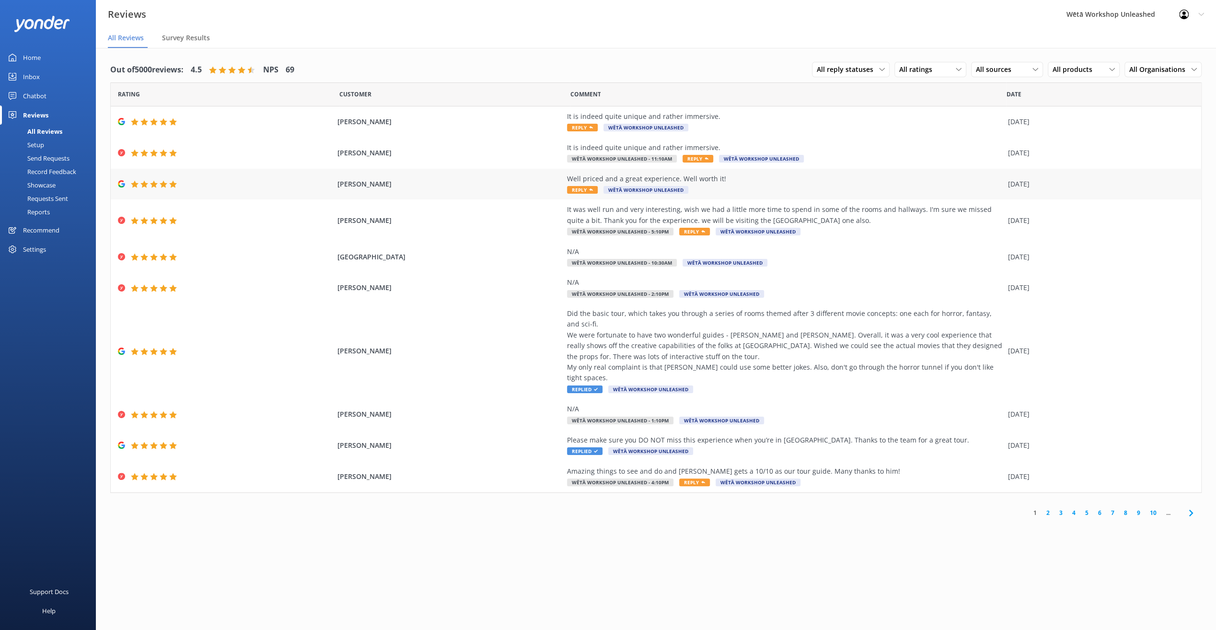
scroll to position [19, 0]
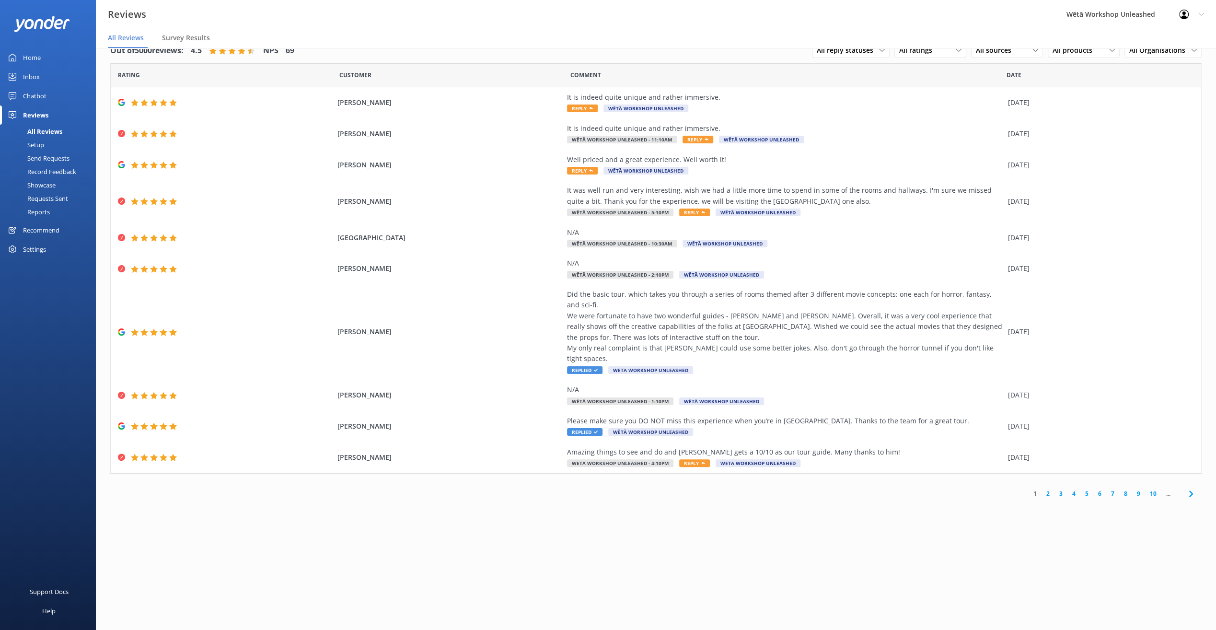
click at [1046, 489] on link "2" at bounding box center [1047, 493] width 13 height 9
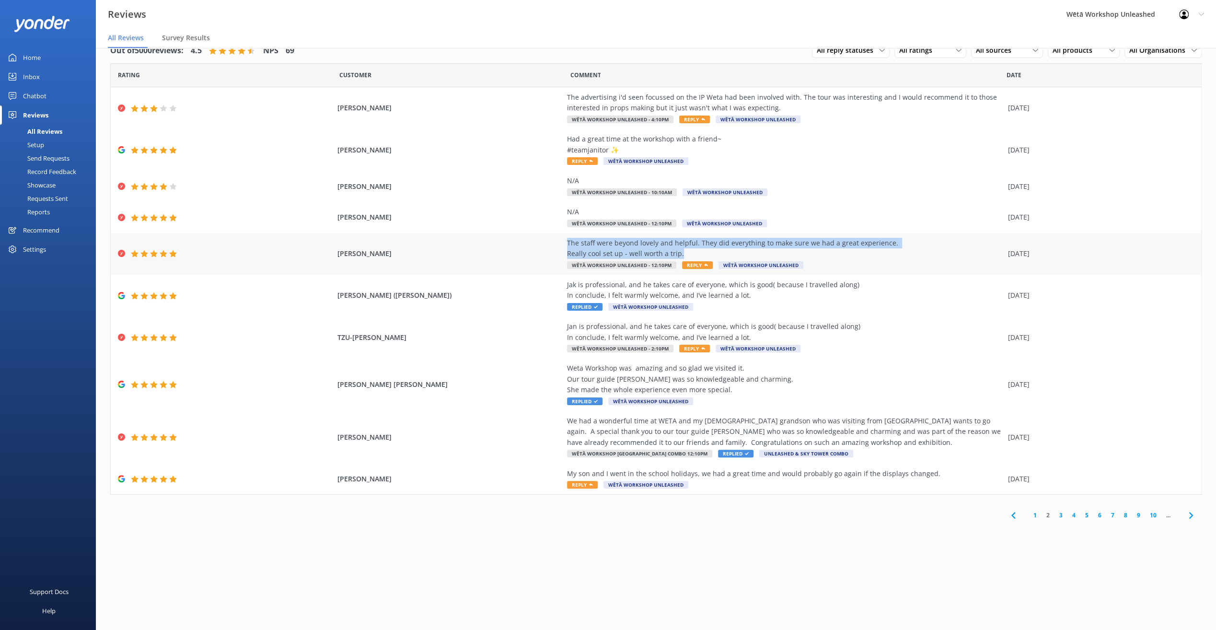
drag, startPoint x: 684, startPoint y: 252, endPoint x: 537, endPoint y: 237, distance: 147.9
click at [537, 237] on div "[PERSON_NAME] The staff were beyond lovely and helpful. They did everything to …" at bounding box center [656, 254] width 1090 height 42
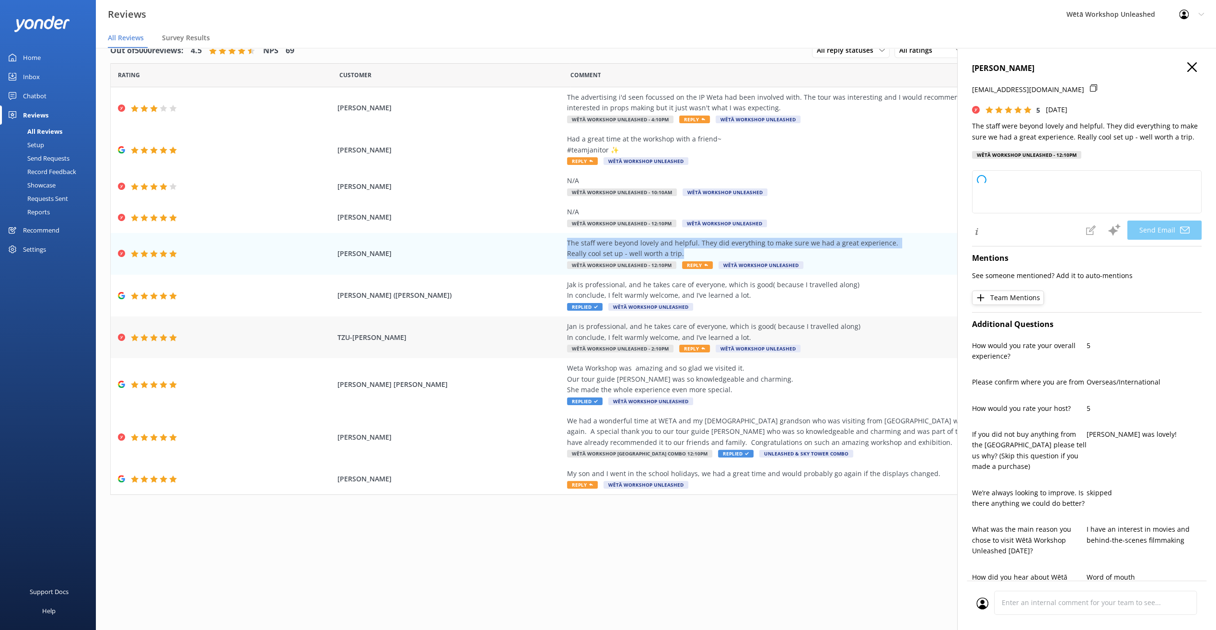
type textarea "Kia ora [PERSON_NAME], Thank you so much for your kind words! We're thrilled to…"
copy div "The staff were beyond lovely and helpful. They did everything to make sure we h…"
